Goal: Transaction & Acquisition: Register for event/course

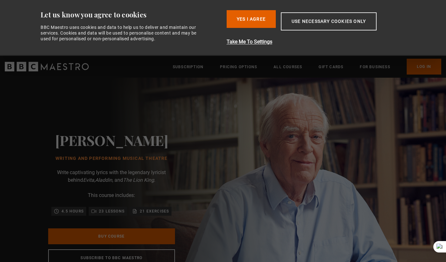
click at [223, 122] on div "[PERSON_NAME] Writing and Performing Musical Theatre Write captivating lyrics w…" at bounding box center [111, 199] width 223 height 243
click at [259, 19] on button "Yes I Agree" at bounding box center [251, 19] width 49 height 18
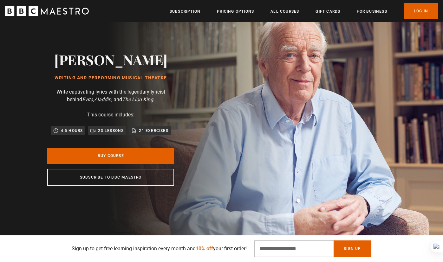
scroll to position [0, 83]
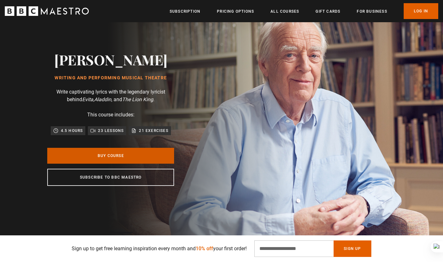
click at [134, 156] on link "Buy Course" at bounding box center [110, 156] width 127 height 16
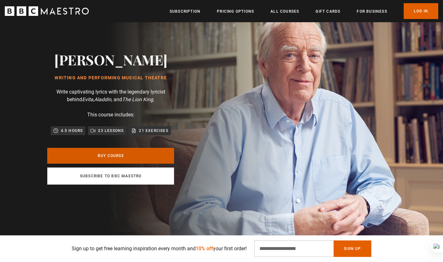
scroll to position [82, 0]
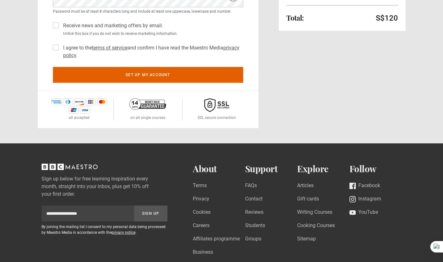
scroll to position [180, 0]
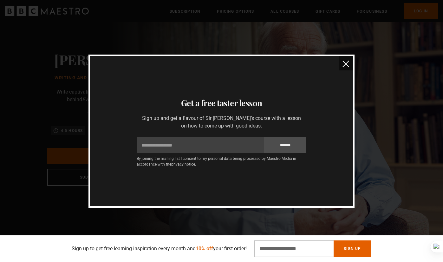
scroll to position [24, 0]
click at [345, 66] on img "close" at bounding box center [346, 64] width 7 height 7
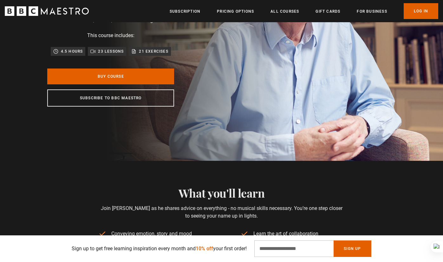
scroll to position [0, 0]
